Goal: Task Accomplishment & Management: Complete application form

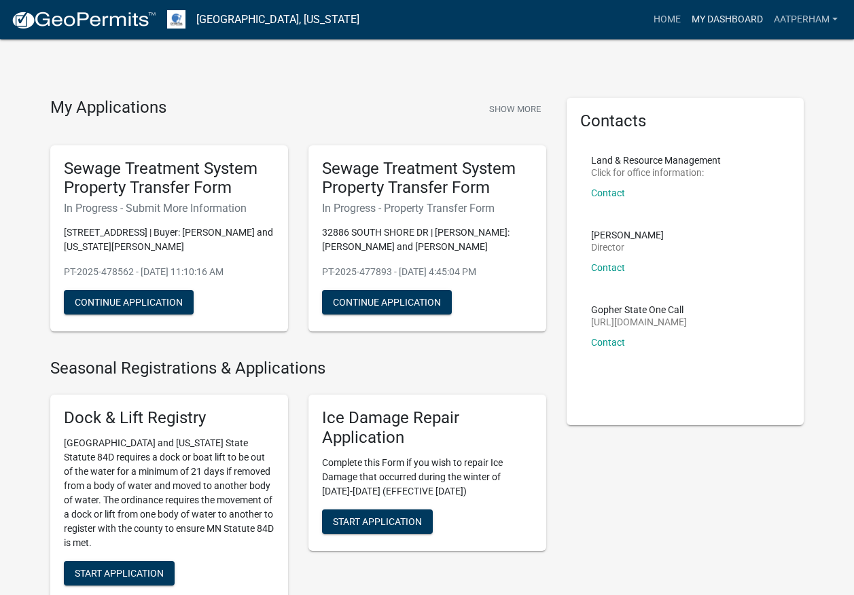
click at [746, 15] on link "My Dashboard" at bounding box center [727, 20] width 82 height 26
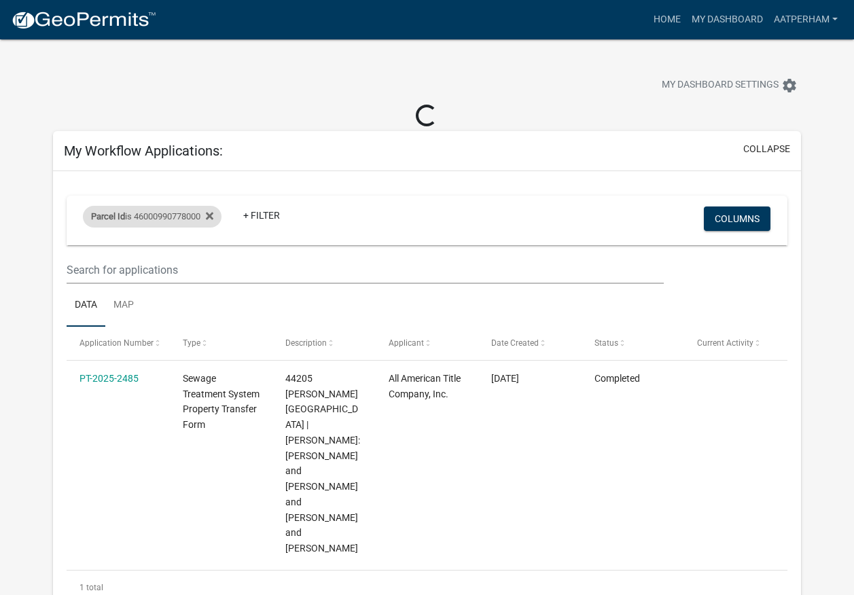
click at [144, 217] on div "Parcel Id is 46000990778000" at bounding box center [152, 217] width 139 height 22
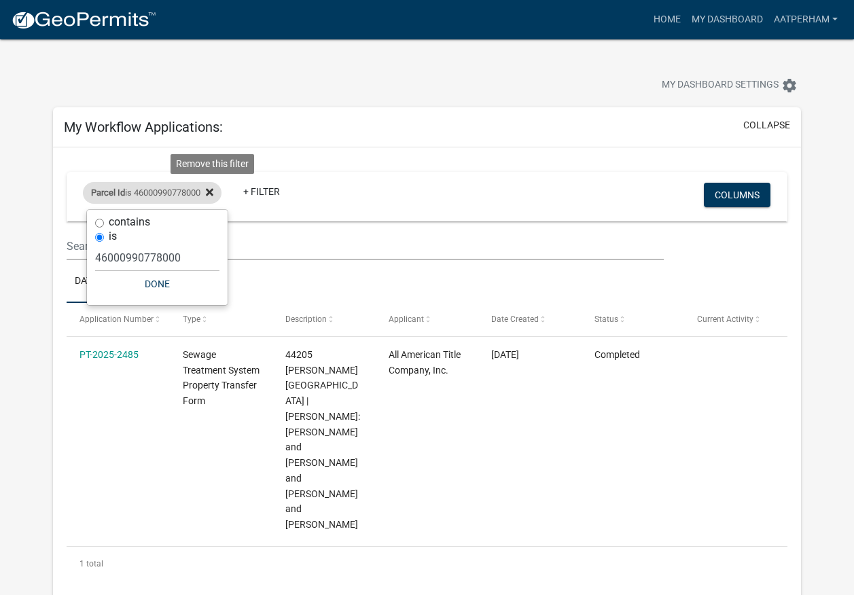
click at [213, 200] on fa-icon at bounding box center [206, 193] width 13 height 22
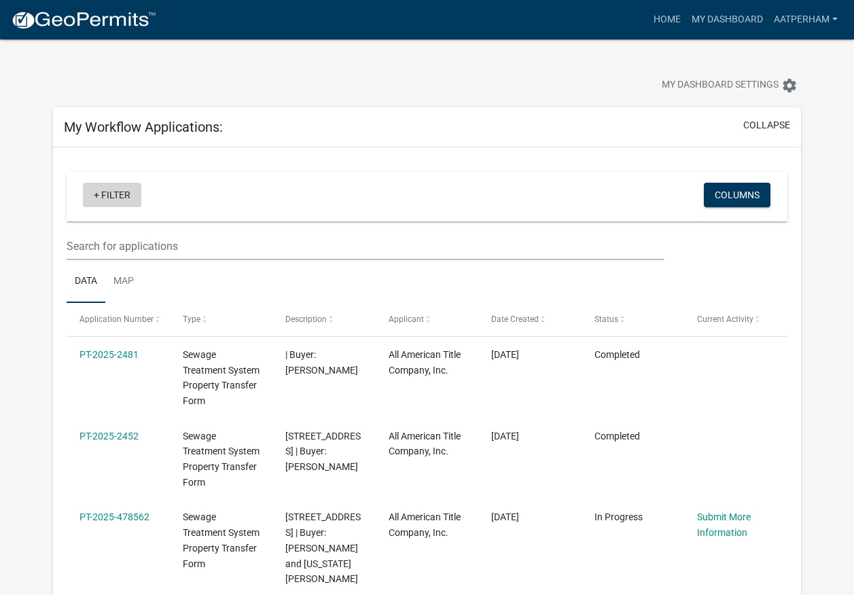
click at [127, 199] on link "+ Filter" at bounding box center [112, 195] width 58 height 24
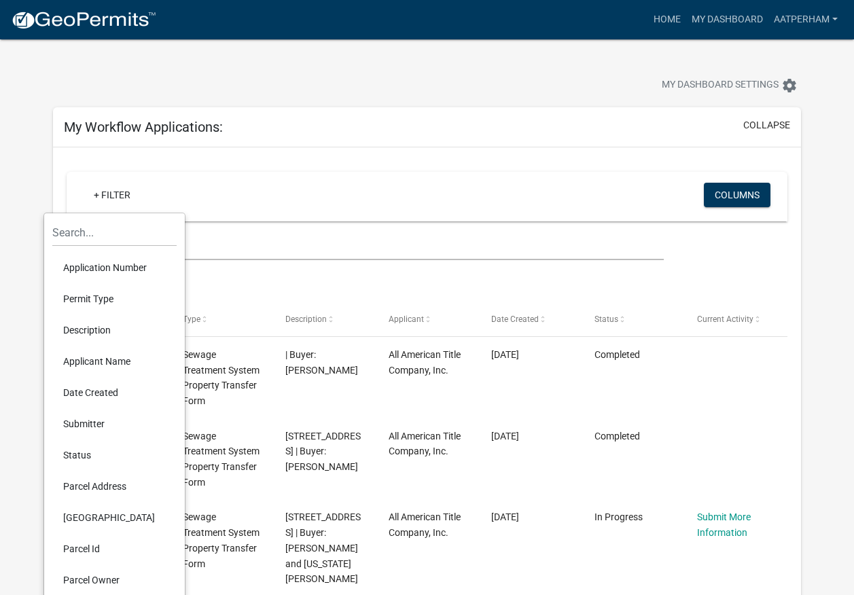
click at [96, 547] on li "Parcel Id" at bounding box center [114, 548] width 124 height 31
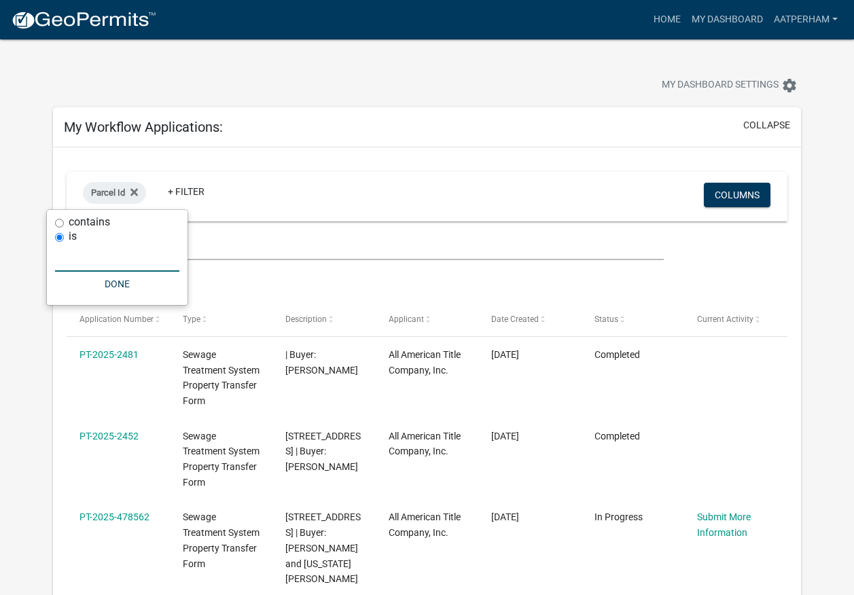
click at [109, 269] on input "text" at bounding box center [117, 258] width 124 height 28
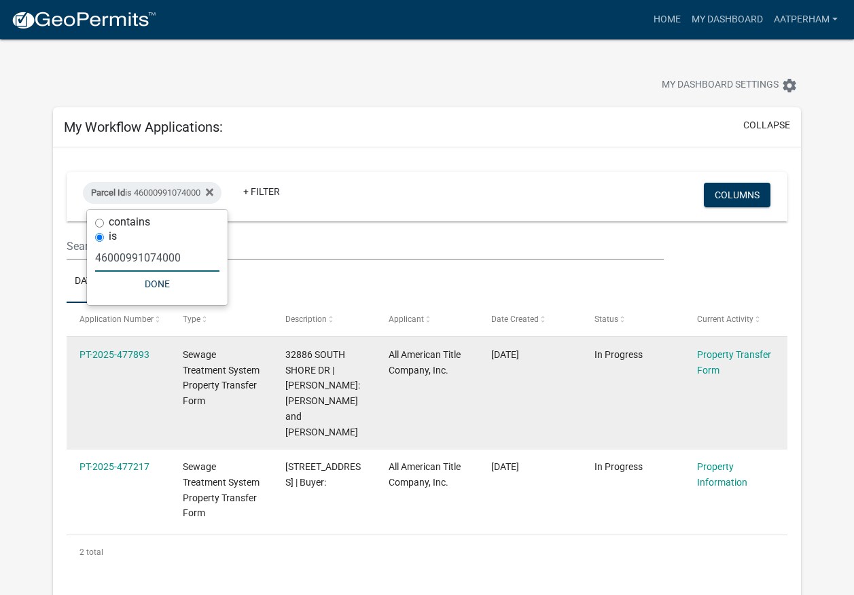
type input "46000991074000"
click at [203, 373] on span "Sewage Treatment System Property Transfer Form" at bounding box center [221, 377] width 77 height 57
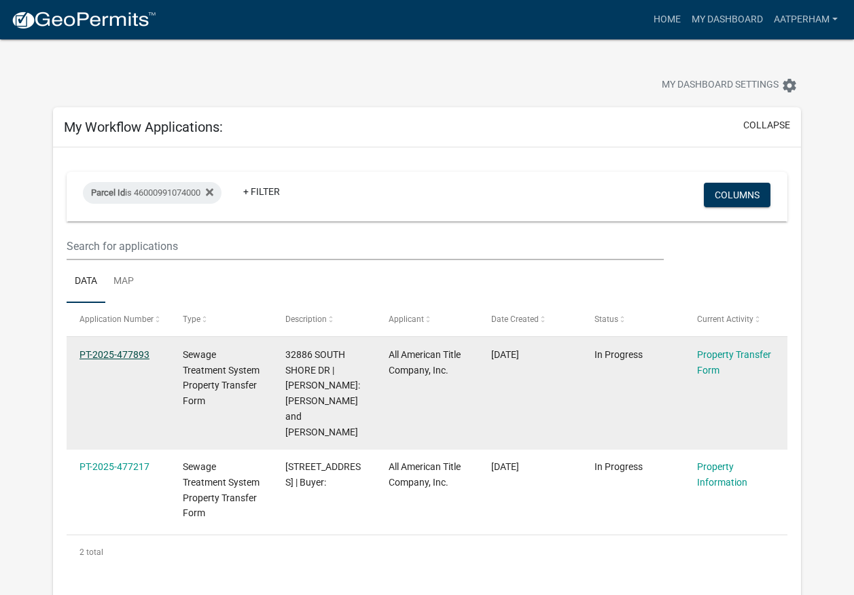
click at [127, 355] on link "PT-2025-477893" at bounding box center [114, 354] width 70 height 11
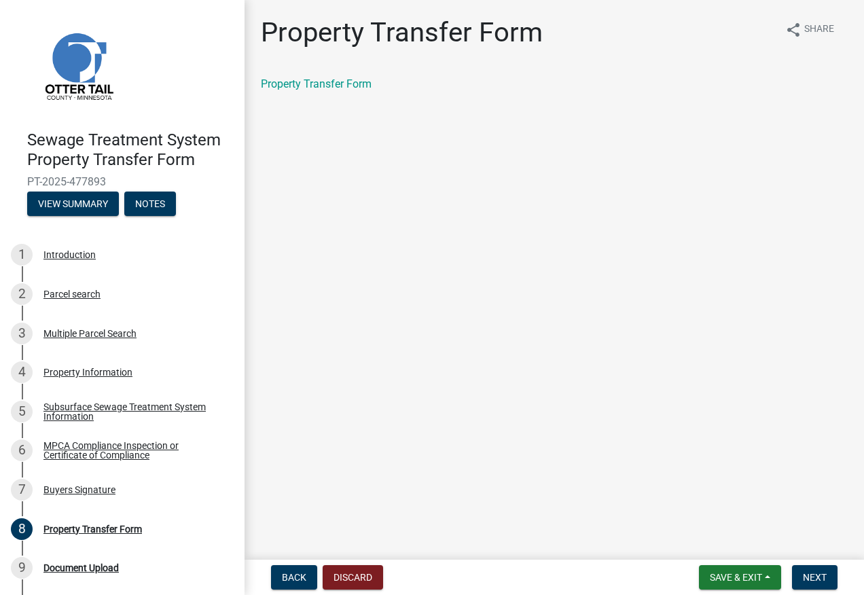
click at [814, 564] on nav "Back Discard Save & Exit Save Save & Exit Next" at bounding box center [553, 577] width 619 height 35
click at [819, 570] on button "Next" at bounding box center [814, 577] width 45 height 24
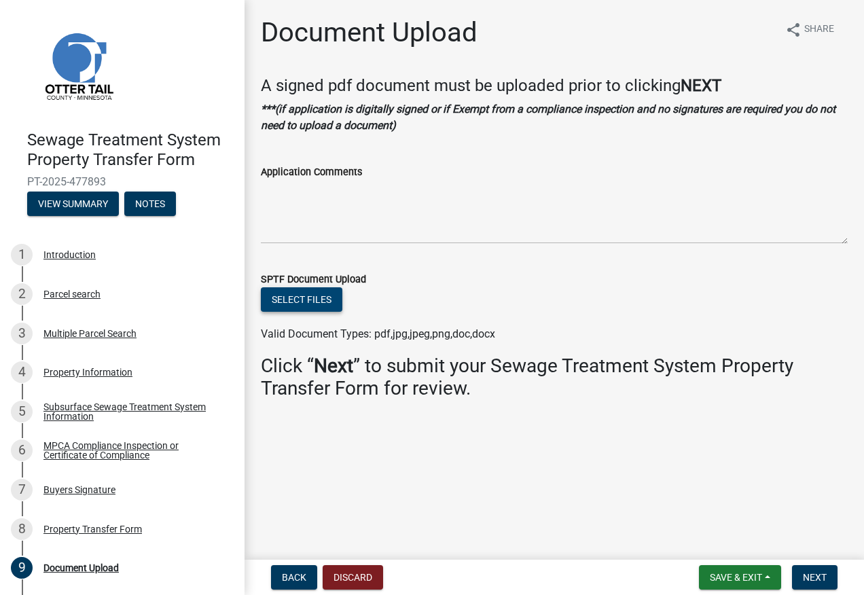
click at [306, 293] on button "Select files" at bounding box center [301, 299] width 81 height 24
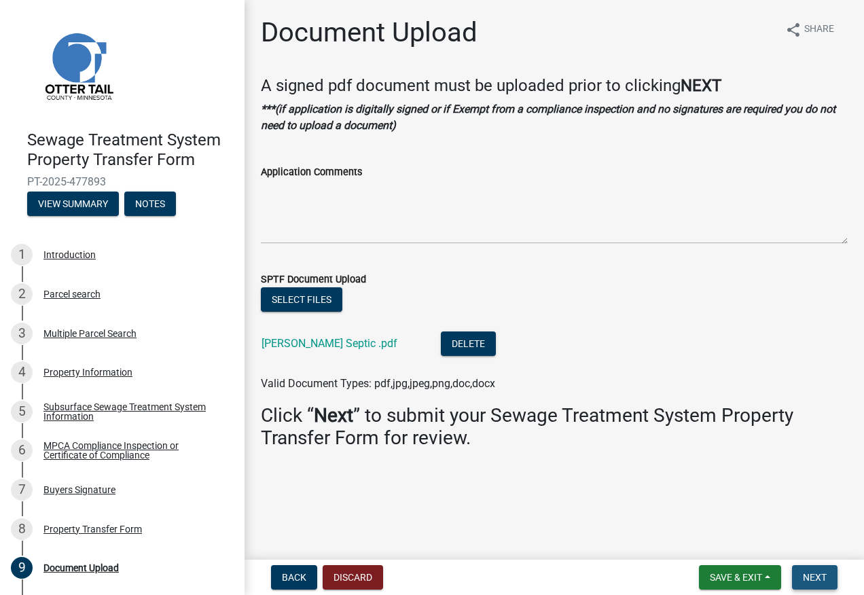
click at [818, 572] on span "Next" at bounding box center [815, 577] width 24 height 11
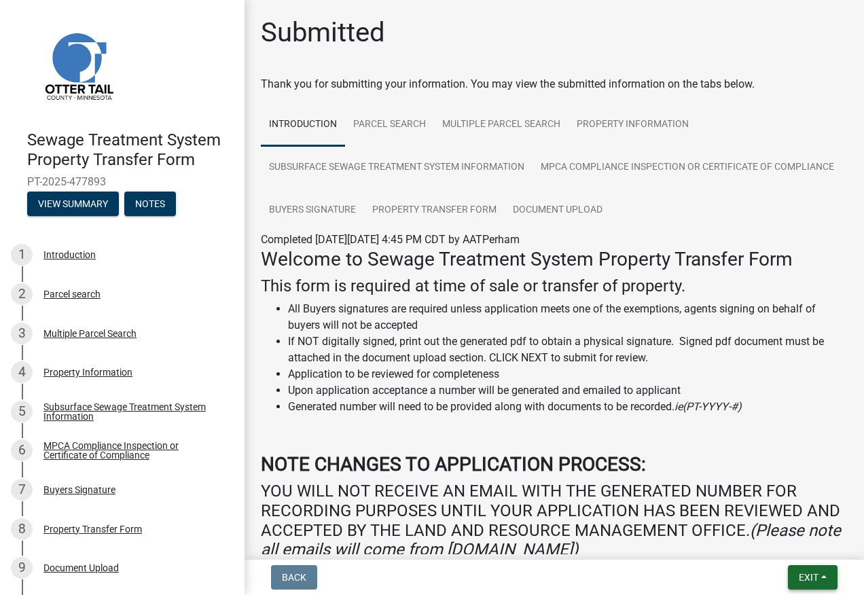
click at [818, 572] on span "Exit" at bounding box center [809, 577] width 20 height 11
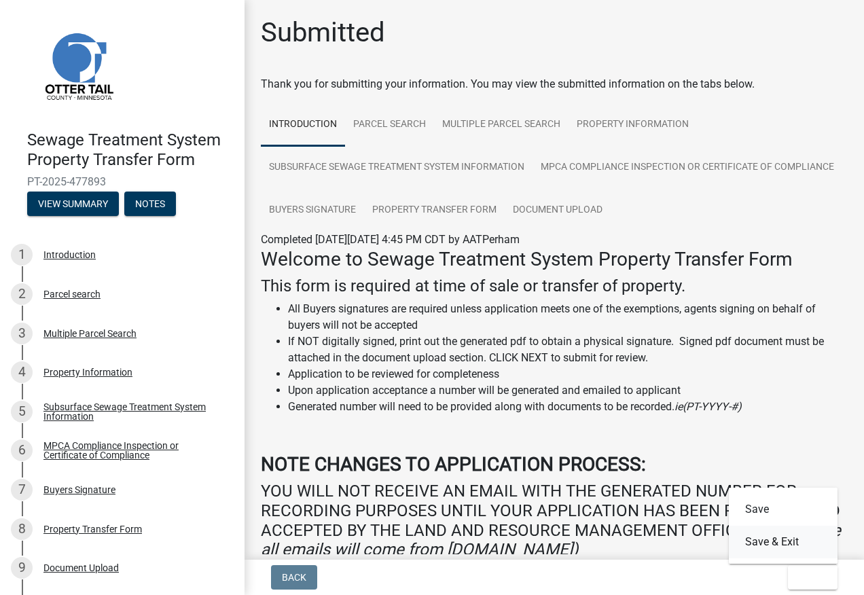
click at [790, 545] on button "Save & Exit" at bounding box center [783, 542] width 109 height 33
